Goal: Task Accomplishment & Management: Complete application form

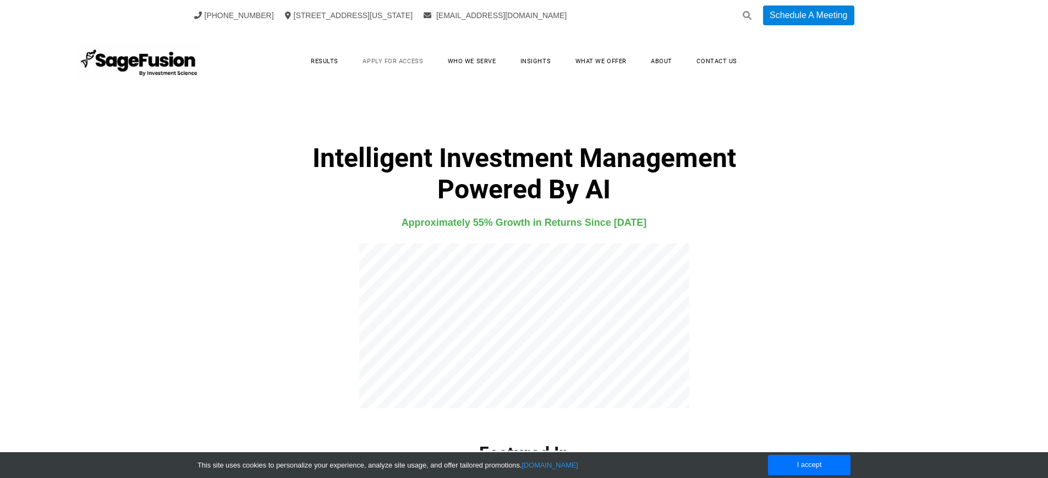
click at [394, 61] on link "Apply for Access" at bounding box center [392, 61] width 82 height 17
click at [523, 223] on h4 "Approximately 55% Growth in Returns Since [DATE]" at bounding box center [523, 222] width 707 height 16
click at [394, 61] on link "Apply for Access" at bounding box center [392, 61] width 82 height 17
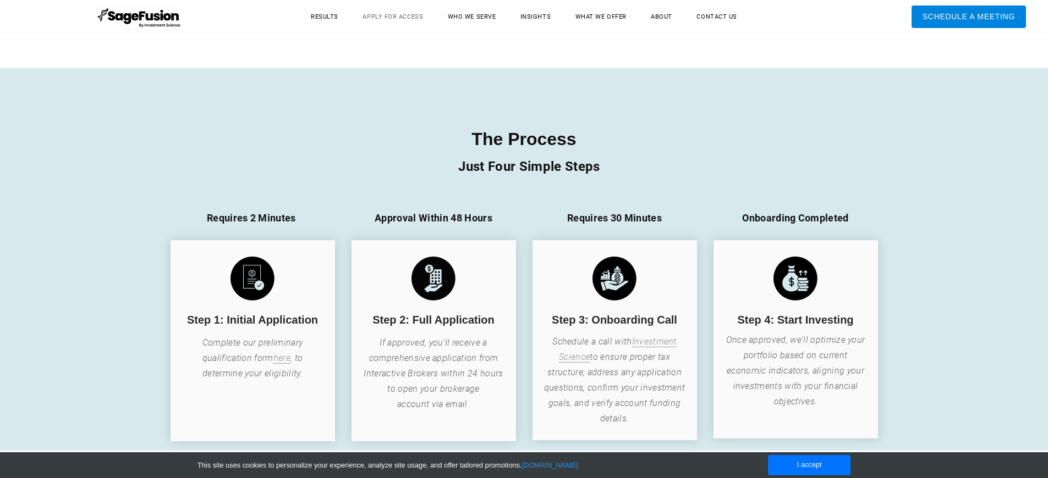
click at [394, 16] on link "Apply for Access" at bounding box center [392, 16] width 82 height 17
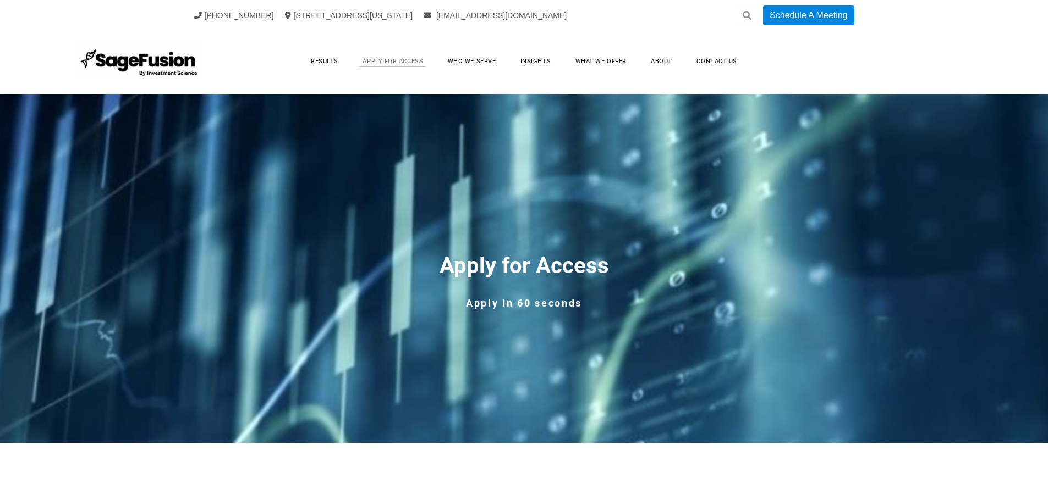
click at [394, 61] on link "Apply for Access" at bounding box center [392, 61] width 82 height 17
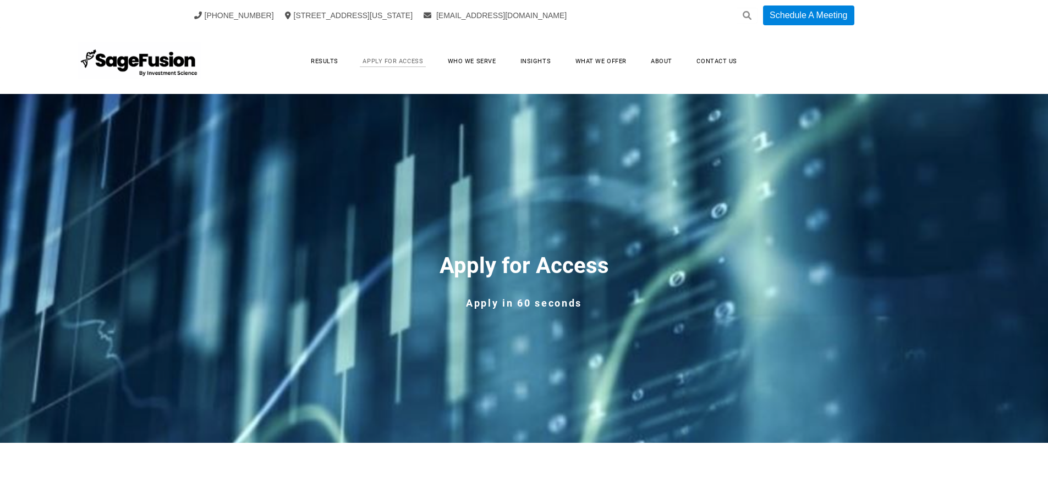
click at [394, 61] on link "Apply for Access" at bounding box center [392, 61] width 82 height 17
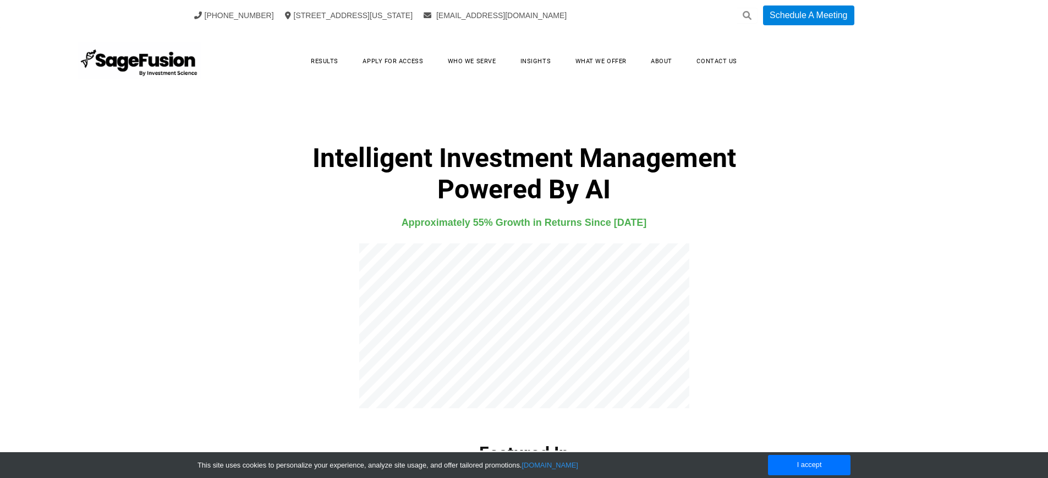
click at [523, 223] on h4 "Approximately 55% Growth in Returns Since [DATE]" at bounding box center [523, 222] width 707 height 16
click at [394, 61] on link "Apply for Access" at bounding box center [392, 61] width 82 height 17
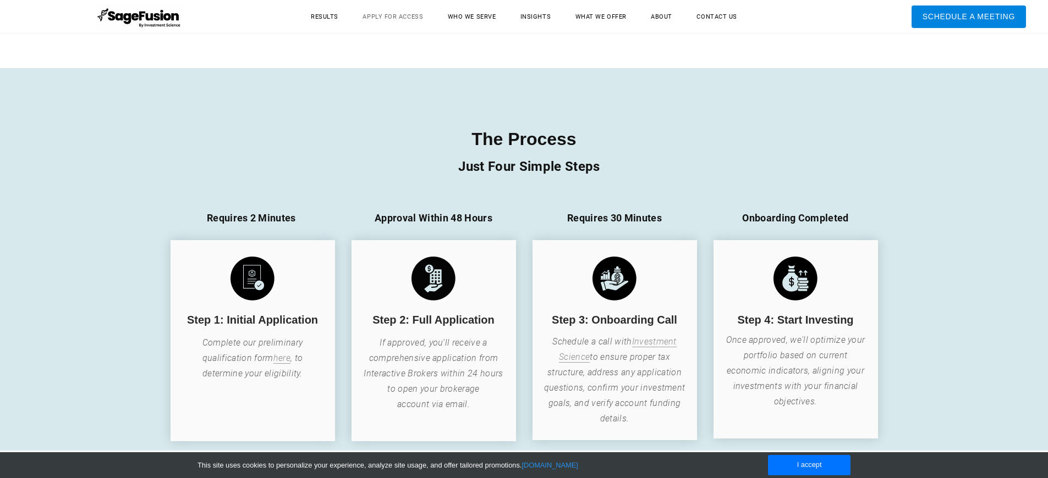
click at [394, 16] on link "Apply for Access" at bounding box center [392, 16] width 82 height 17
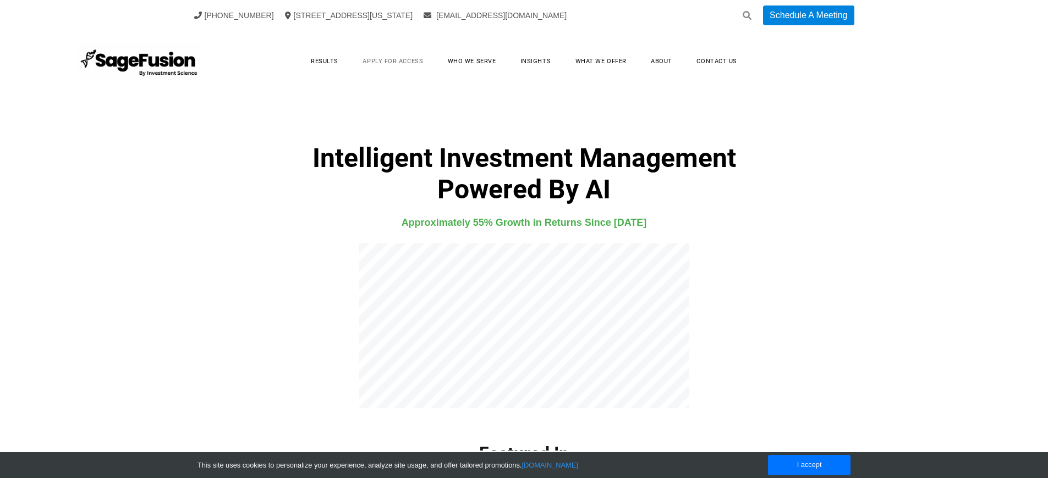
click at [394, 61] on link "Apply for Access" at bounding box center [392, 61] width 82 height 17
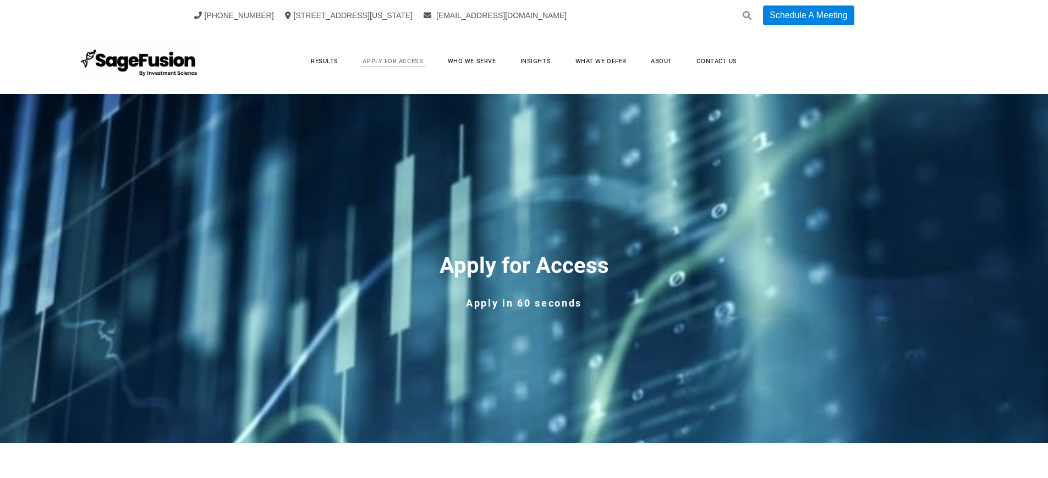
click at [394, 61] on link "Apply for Access" at bounding box center [392, 61] width 82 height 17
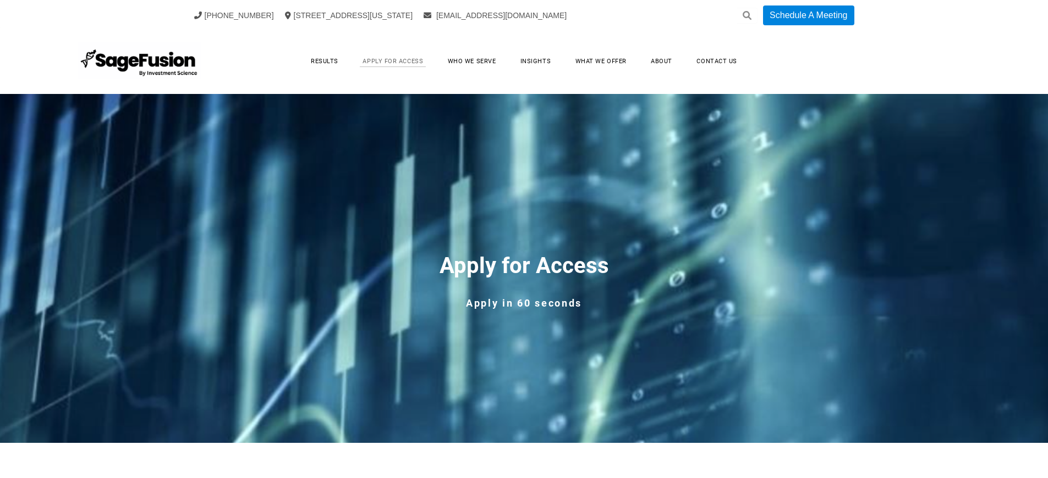
click at [394, 61] on link "Apply for Access" at bounding box center [392, 61] width 82 height 17
